Goal: Navigation & Orientation: Find specific page/section

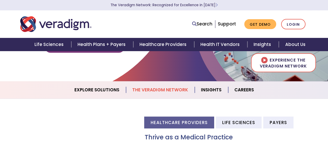
scroll to position [103, 0]
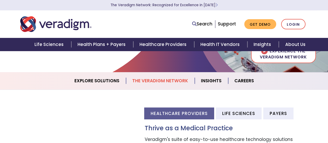
click at [174, 80] on link "The Veradigm Network" at bounding box center [160, 80] width 69 height 13
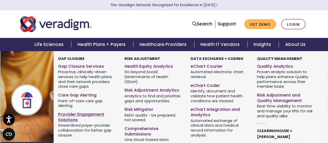
scroll to position [24, 0]
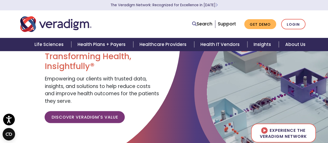
click at [168, 21] on div "Search Support Get Demo Login" at bounding box center [225, 24] width 172 height 11
click at [315, 10] on section "The Veradigm Network: Recognized for Excellence in [DATE]" at bounding box center [164, 5] width 328 height 10
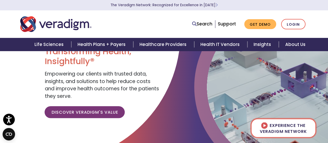
scroll to position [29, 0]
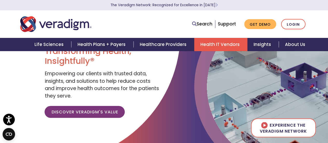
click at [218, 46] on link "Health IT Vendors" at bounding box center [220, 44] width 53 height 13
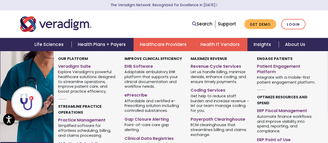
scroll to position [3, 0]
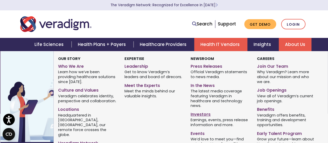
click at [205, 115] on link "Investors" at bounding box center [219, 114] width 59 height 8
